Goal: Ask a question: Seek information or help from site administrators or community

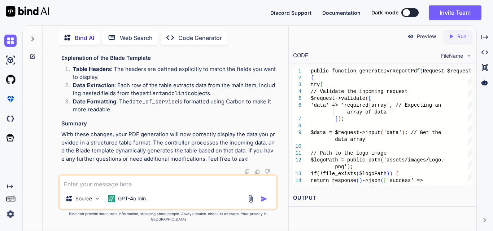
scroll to position [49050, 0]
click at [104, 189] on textarea at bounding box center [168, 182] width 217 height 13
paste textarea "ID Status Patient First Name Patient Last Name Date Of Service previous_date_of…"
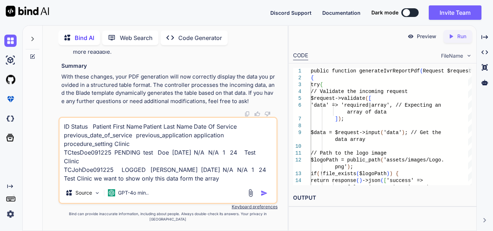
click at [221, 183] on textarea "ID Status Patient First Name Patient Last Name Date Of Service previous_date_of…" at bounding box center [168, 150] width 217 height 65
paste textarea "<body> <div class="image-container"> <img src="{{ $imageSrc }}"> </div> <div cl…"
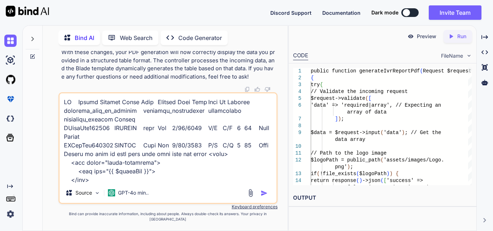
scroll to position [208, 0]
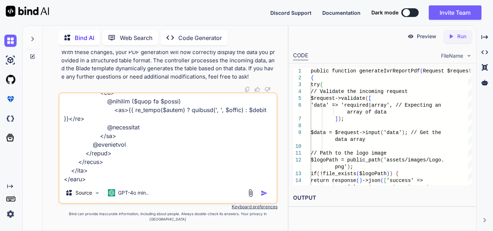
type textarea "ID Status Patient First Name Patient Last Name Date Of Service previous_date_of…"
click at [262, 197] on img "button" at bounding box center [263, 193] width 7 height 7
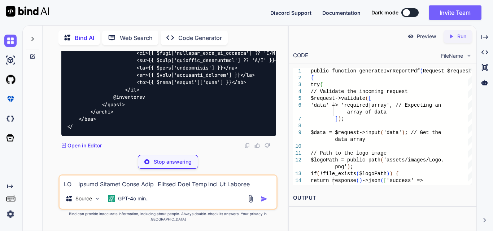
scroll to position [50111, 0]
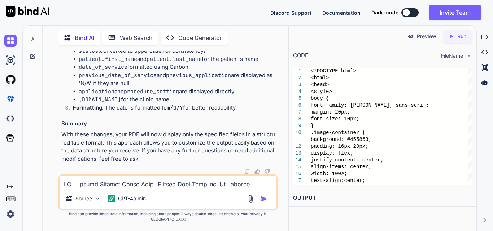
click at [166, 189] on textarea at bounding box center [168, 182] width 217 height 13
type textarea "but we get all data from controller but show only this"
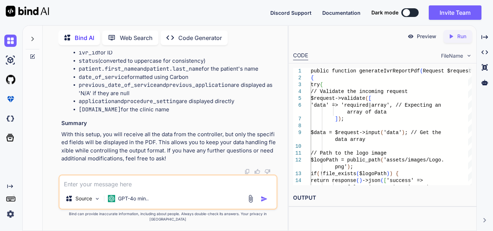
scroll to position [51517, 0]
click at [133, 189] on textarea at bounding box center [168, 182] width 217 height 13
type textarea "but we want to table dynamic but how to show data"
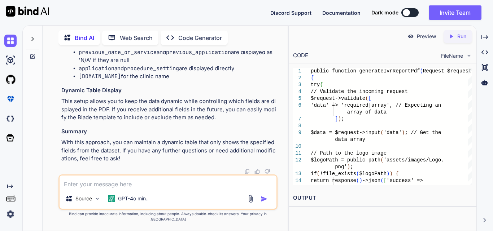
scroll to position [52908, 0]
